Goal: Transaction & Acquisition: Book appointment/travel/reservation

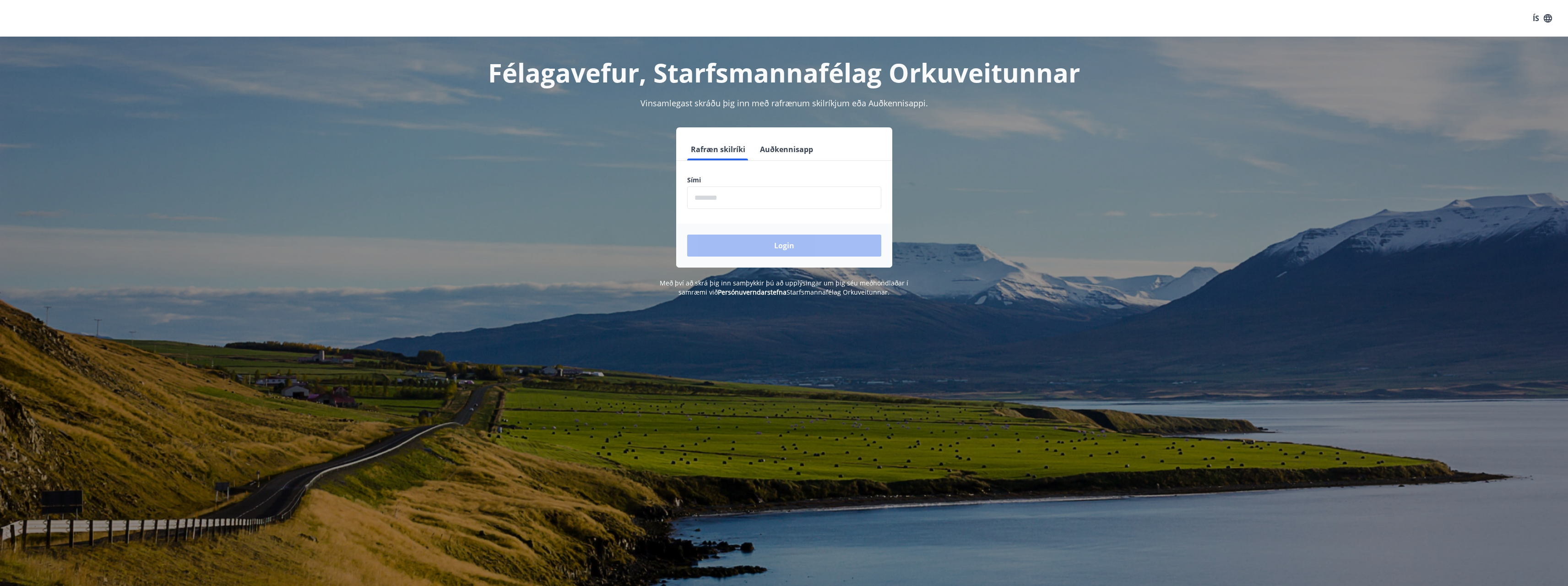
click at [730, 200] on input "phone" at bounding box center [784, 198] width 194 height 22
type input "********"
click at [749, 255] on button "Login" at bounding box center [784, 245] width 194 height 22
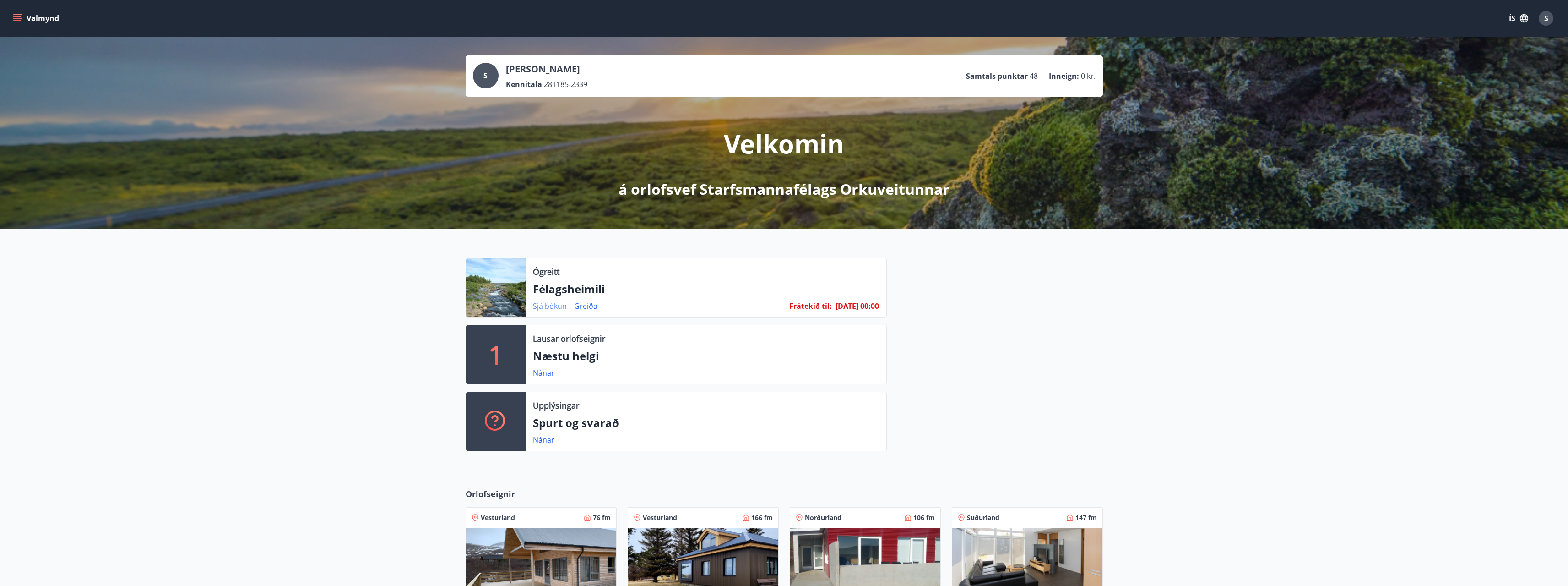
click at [557, 304] on link "Sjá bókun" at bounding box center [550, 306] width 34 height 10
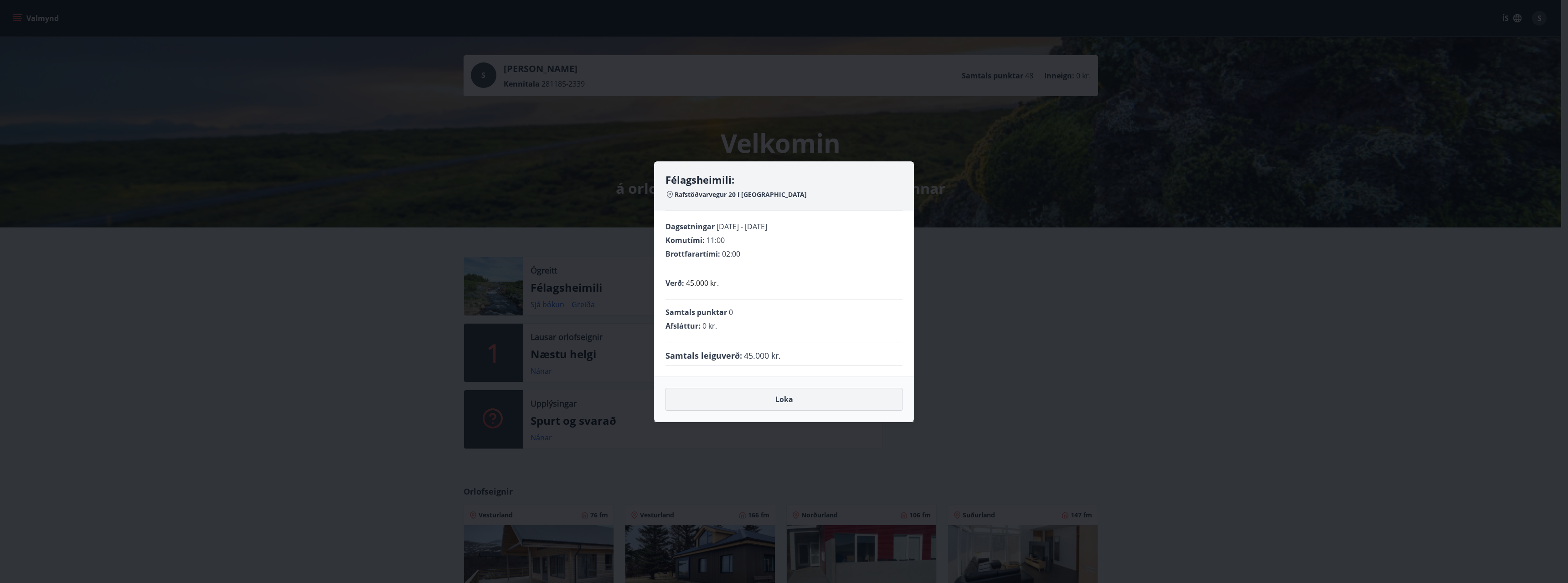
click at [795, 408] on button "Loka" at bounding box center [784, 398] width 237 height 23
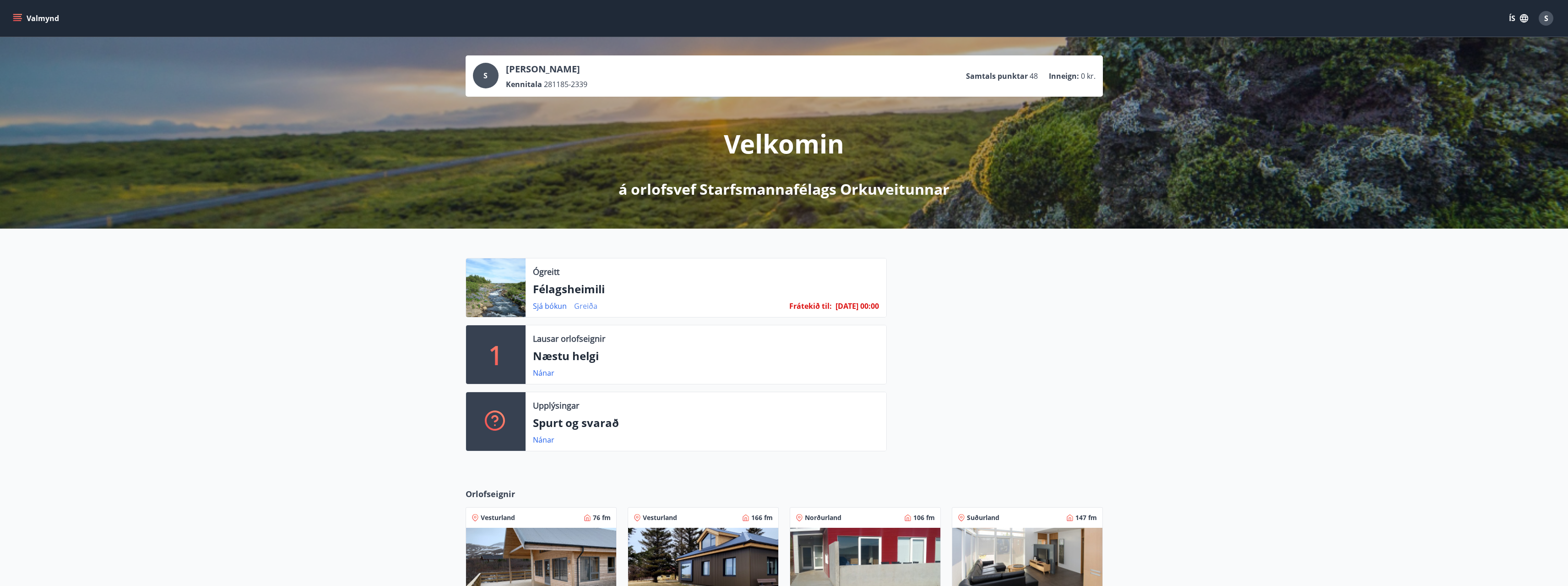
click at [589, 307] on link "Greiða" at bounding box center [585, 306] width 23 height 10
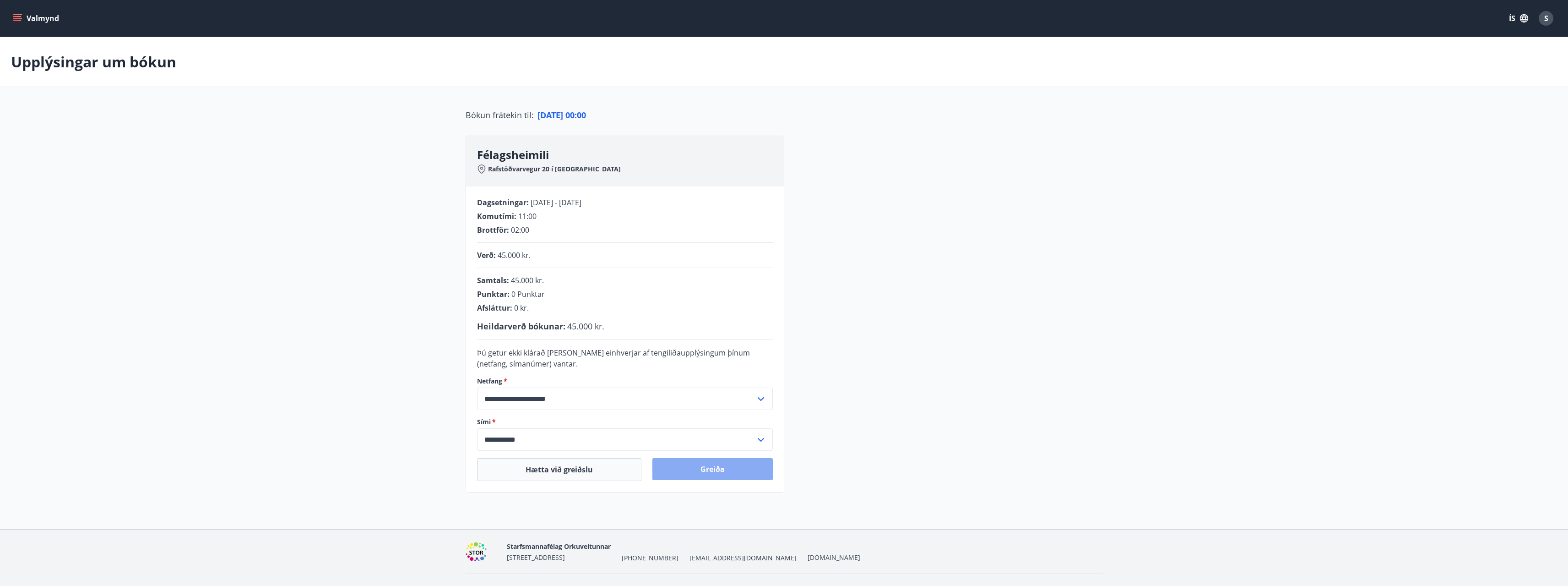
click at [724, 468] on button "Greiða" at bounding box center [712, 469] width 120 height 22
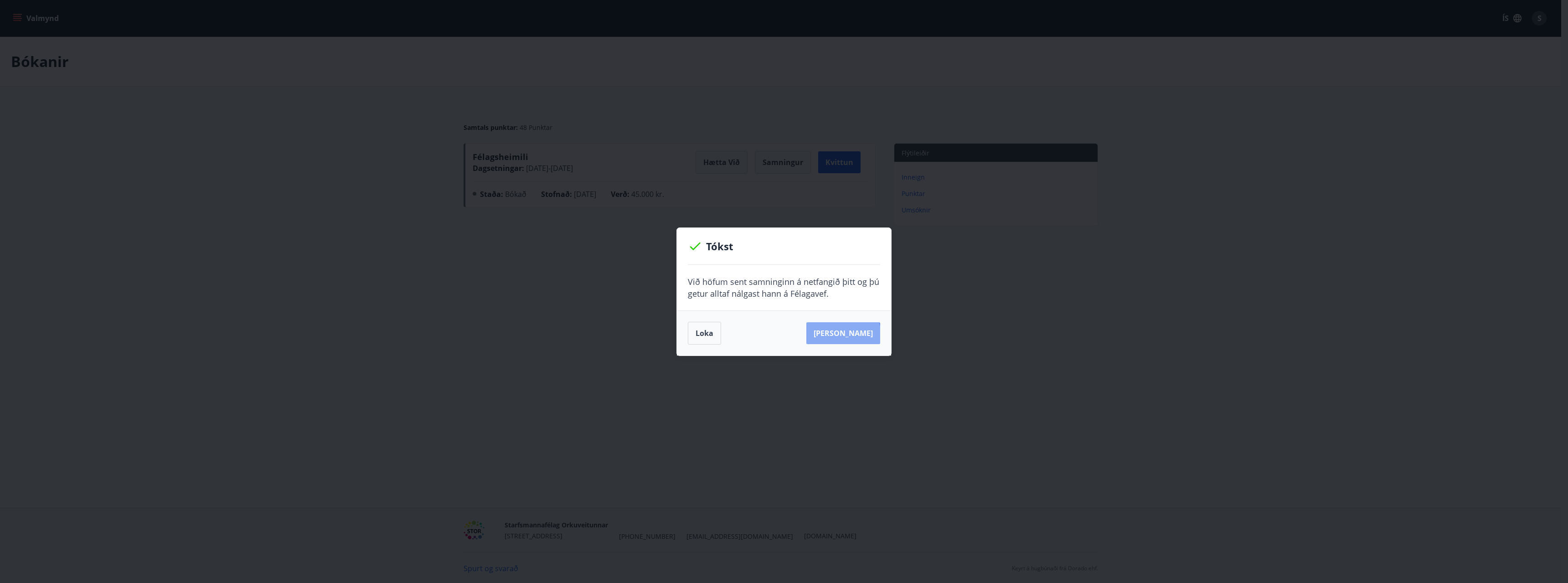
click at [857, 335] on button "Sjá samning" at bounding box center [843, 333] width 74 height 22
click at [700, 341] on button "Loka" at bounding box center [704, 333] width 33 height 23
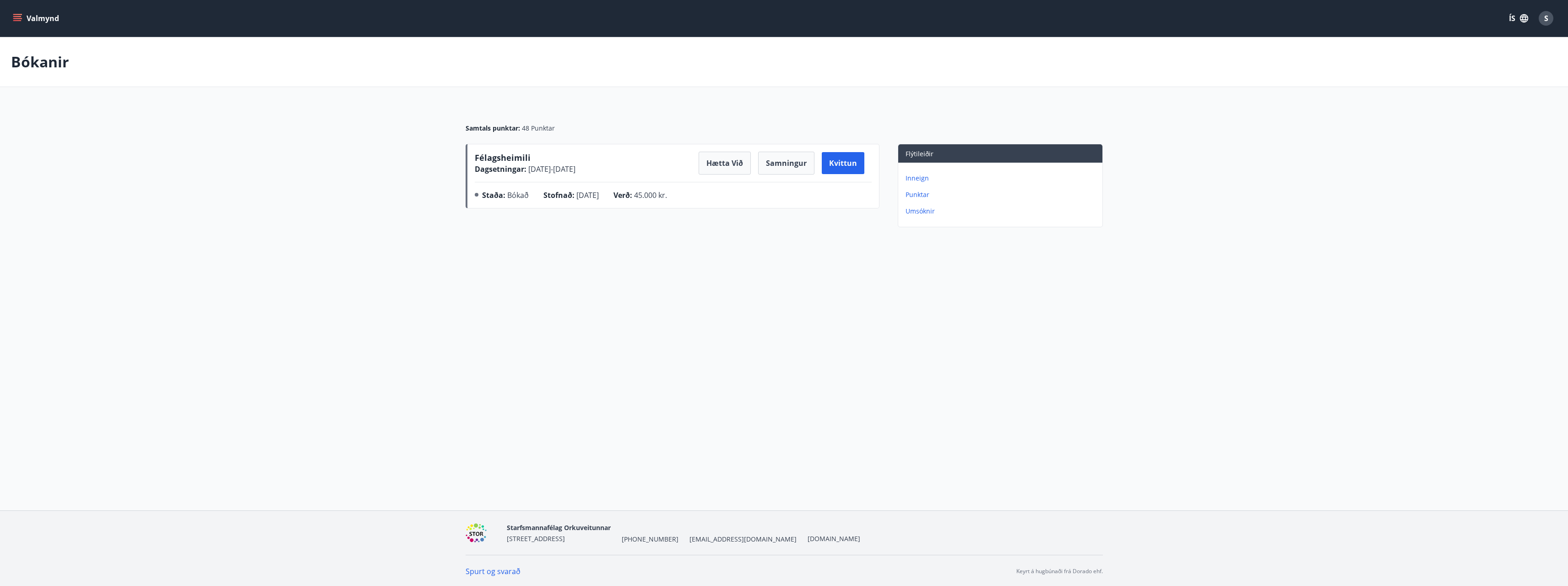
click at [1551, 21] on div "S" at bounding box center [1546, 18] width 14 height 14
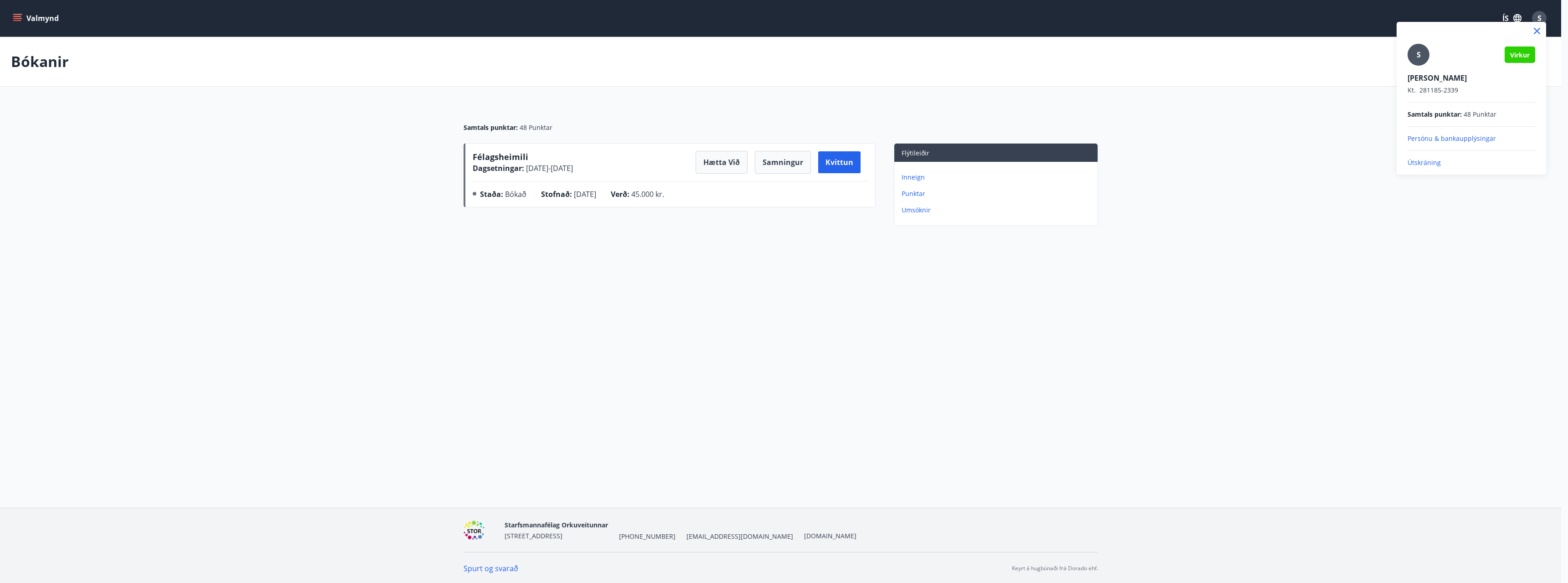
click at [1427, 162] on p "Útskráning" at bounding box center [1471, 163] width 128 height 9
